Goal: Book appointment/travel/reservation

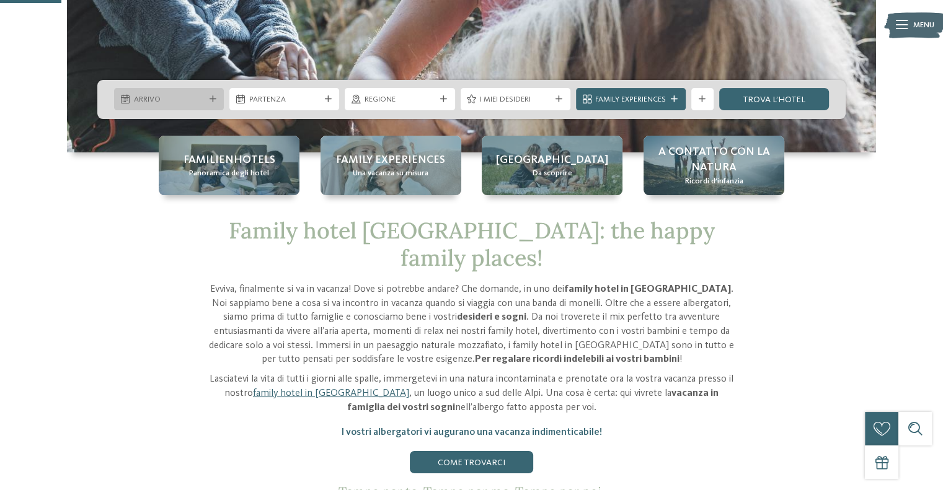
click at [207, 100] on div at bounding box center [212, 99] width 11 height 7
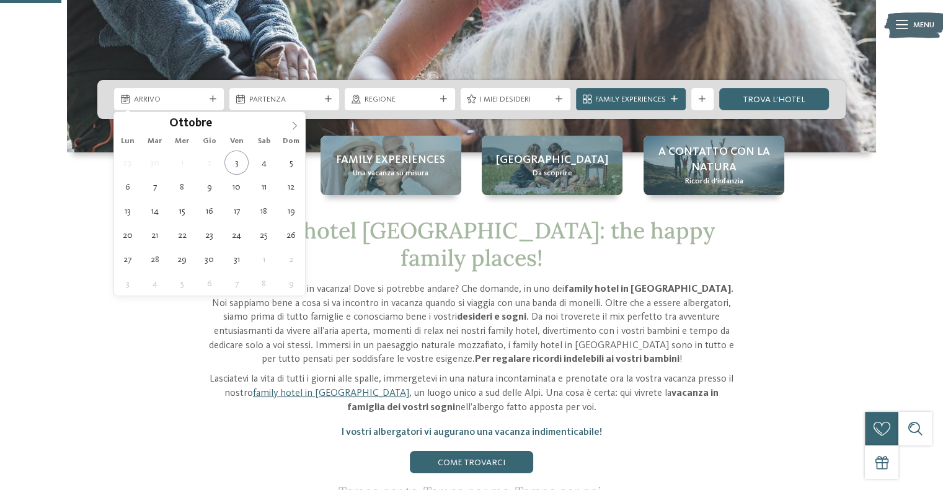
click at [295, 125] on icon at bounding box center [294, 125] width 9 height 9
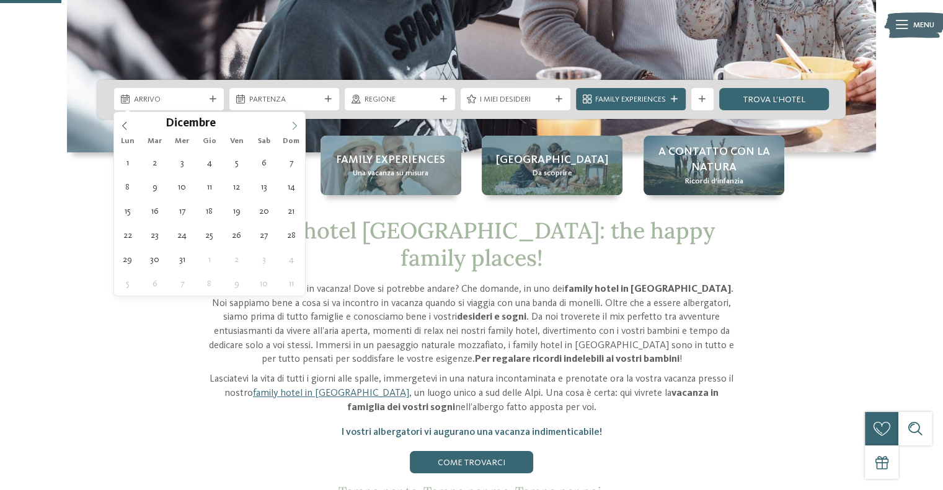
type input "****"
click at [286, 123] on span at bounding box center [294, 122] width 21 height 21
type div "[DATE]"
type input "****"
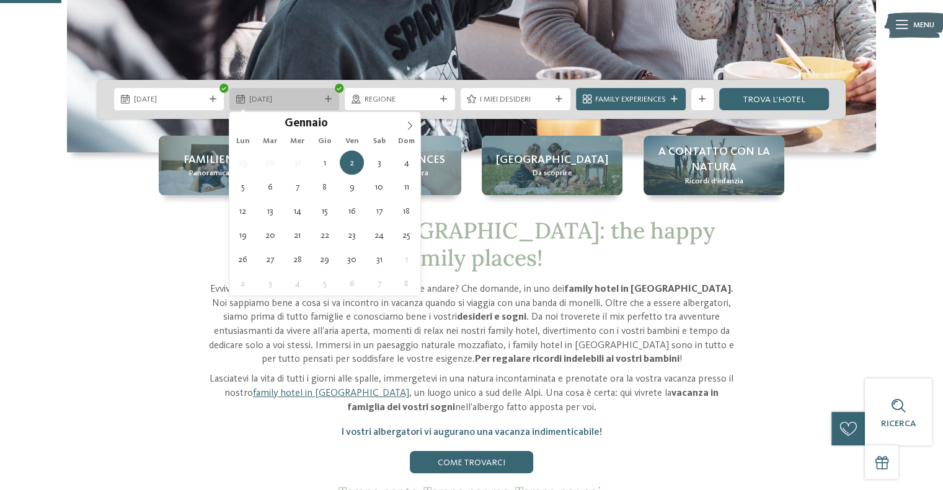
click at [303, 103] on span "[DATE]" at bounding box center [284, 99] width 71 height 11
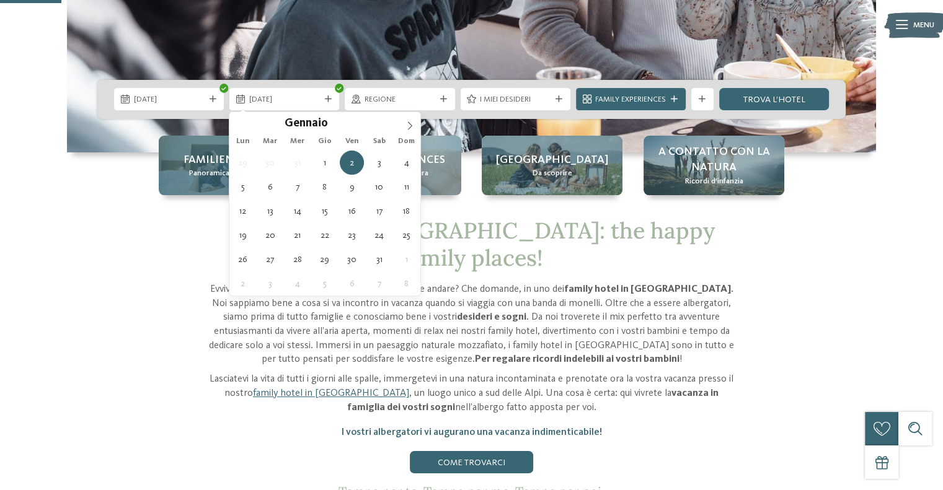
type div "[DATE]"
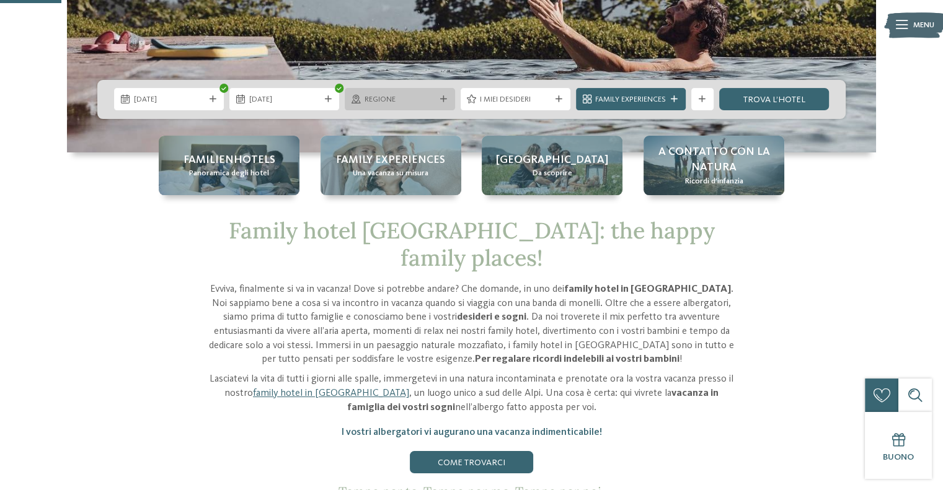
click at [402, 100] on span "Regione" at bounding box center [399, 99] width 71 height 11
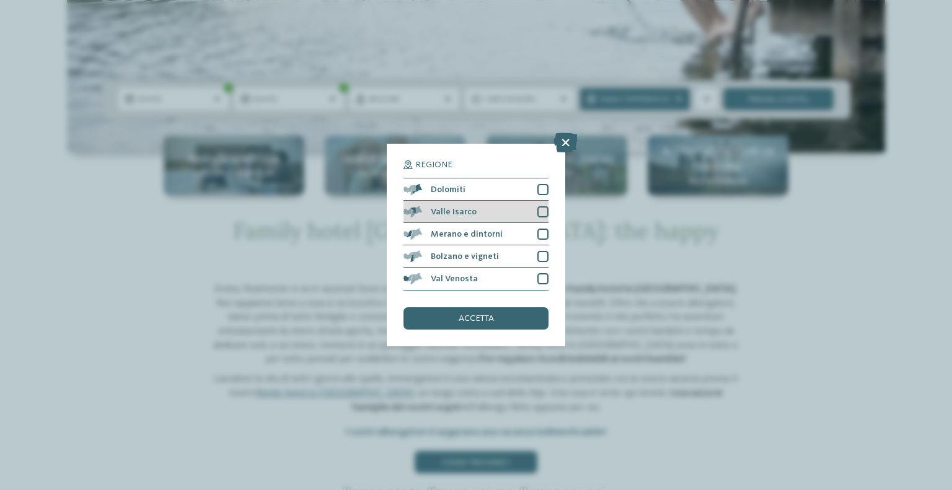
click at [542, 205] on div "Valle Isarco" at bounding box center [476, 212] width 145 height 22
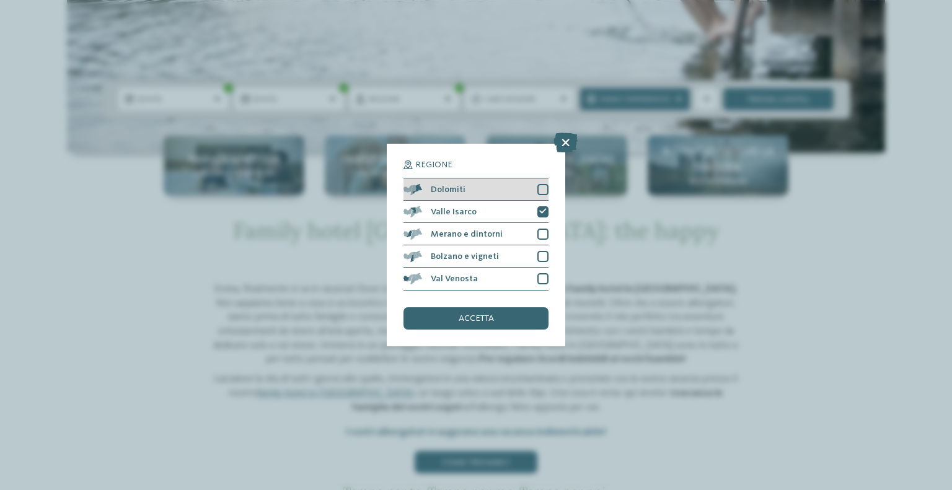
click at [545, 190] on div at bounding box center [542, 189] width 11 height 11
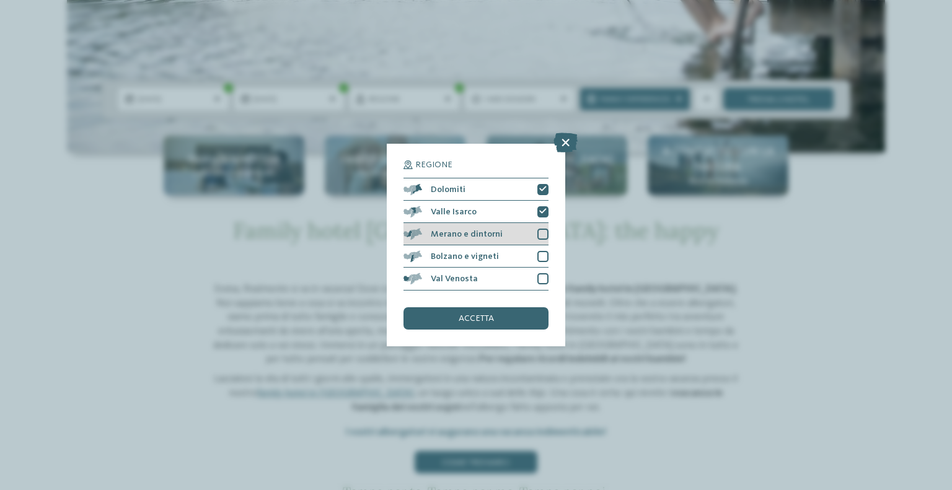
click at [539, 232] on div at bounding box center [542, 234] width 11 height 11
click at [542, 255] on div at bounding box center [542, 256] width 11 height 11
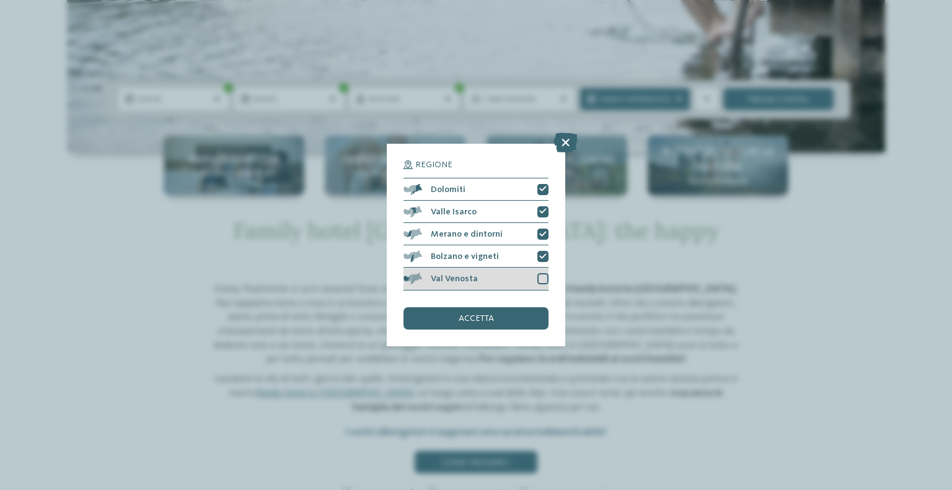
click at [543, 283] on div at bounding box center [542, 278] width 11 height 11
click at [507, 321] on div "accetta" at bounding box center [476, 318] width 145 height 22
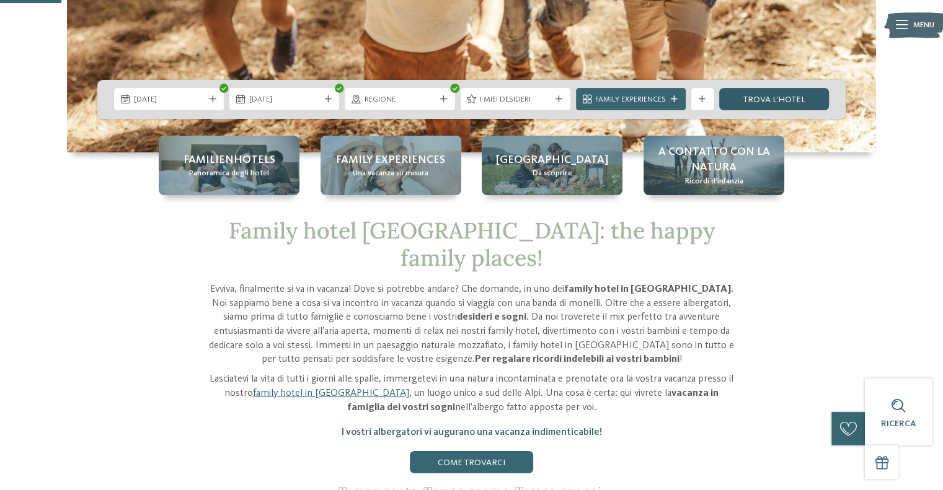
click at [762, 100] on link "trova l’hotel" at bounding box center [774, 99] width 110 height 22
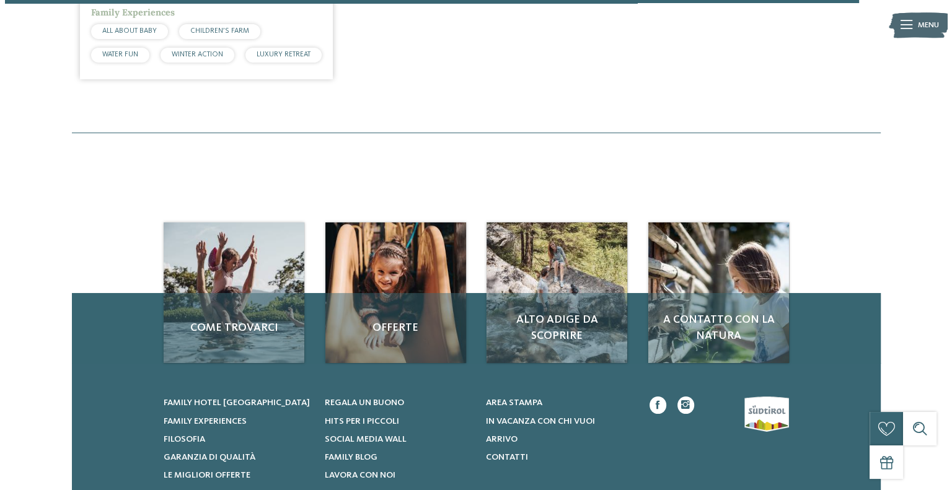
scroll to position [2548, 0]
